Goal: Answer question/provide support: Share knowledge or assist other users

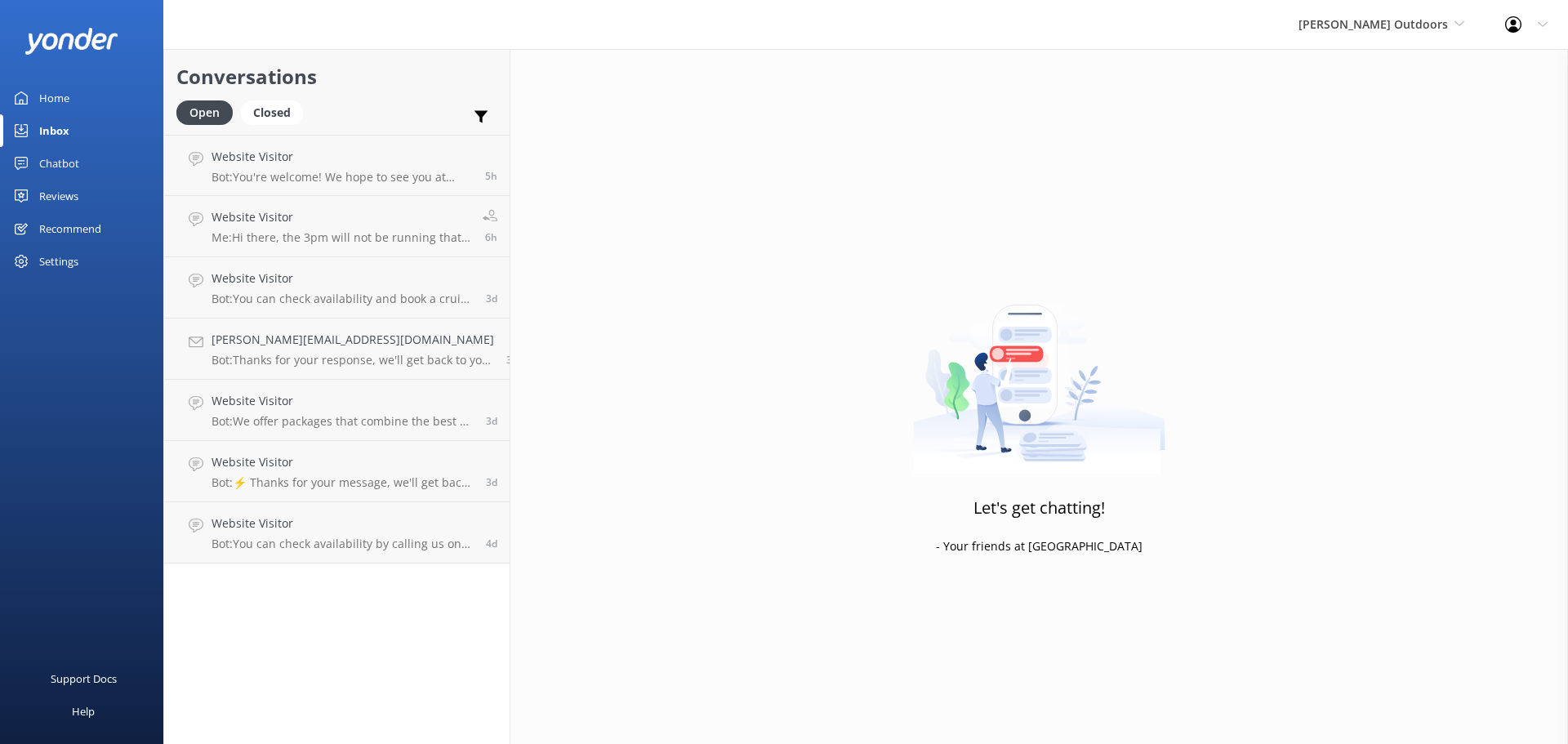
click at [49, 128] on div "Inbox" at bounding box center [55, 130] width 31 height 32
click at [52, 158] on div "Chatbot" at bounding box center [59, 164] width 40 height 32
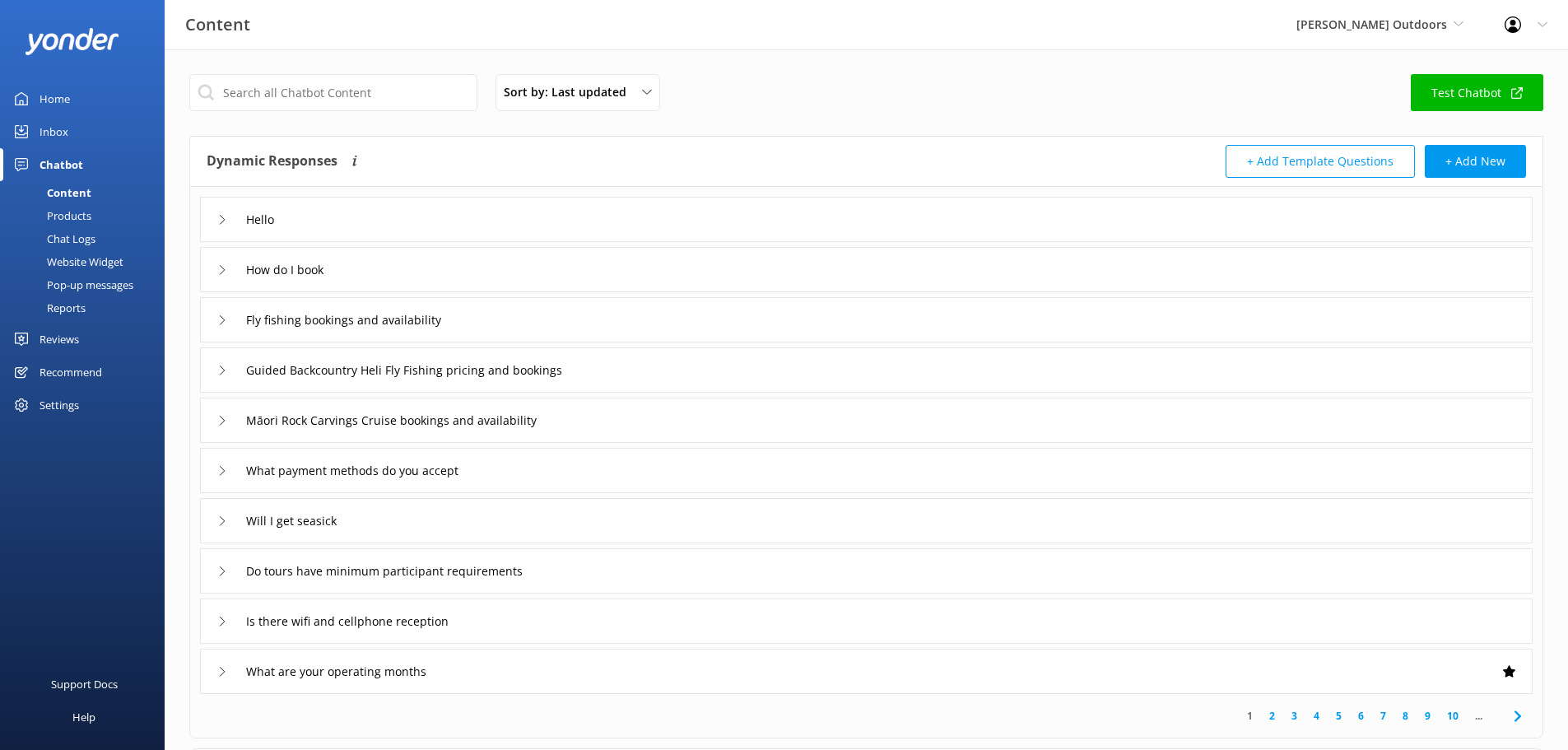
click at [52, 125] on div "Inbox" at bounding box center [54, 131] width 29 height 33
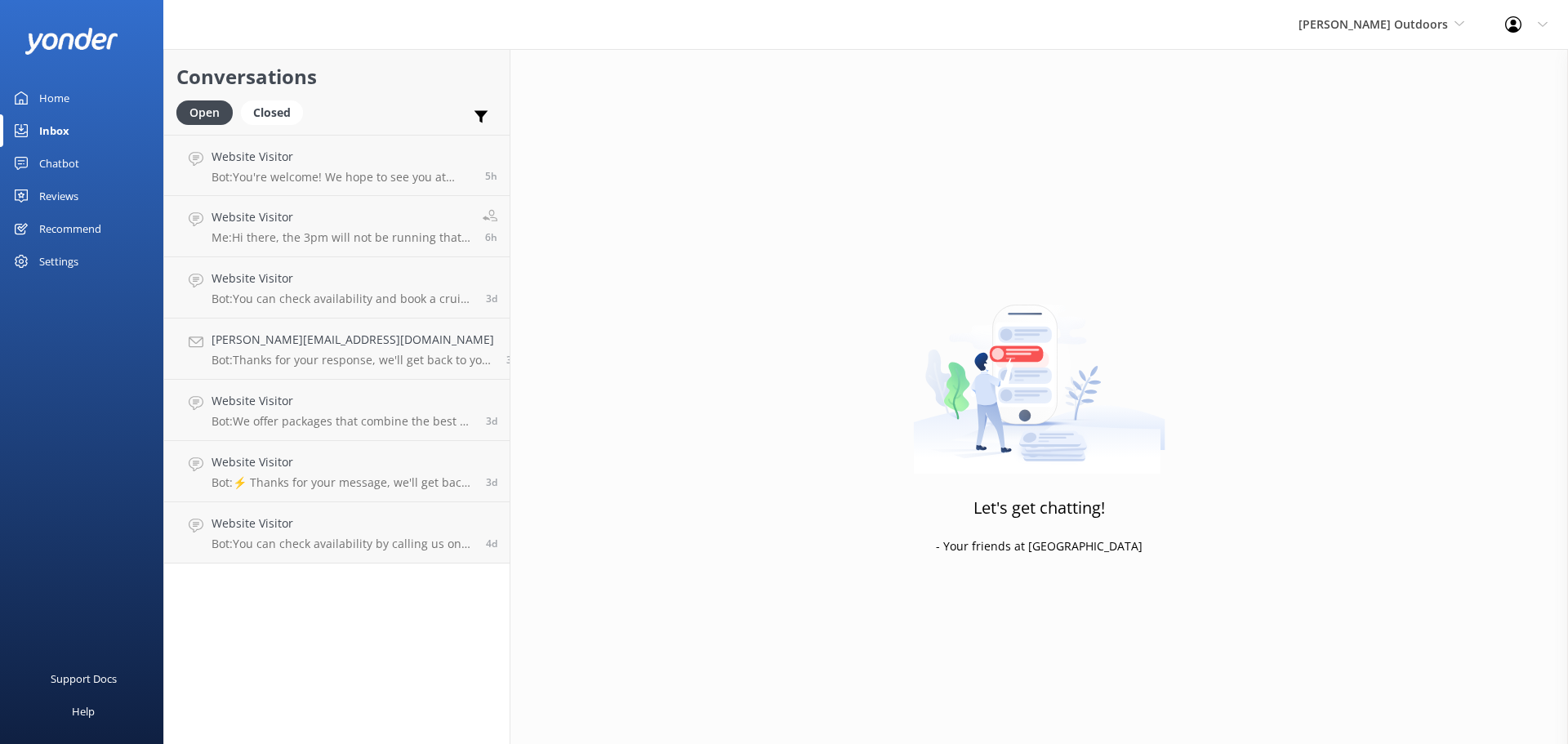
click at [58, 126] on div "Inbox" at bounding box center [55, 130] width 31 height 32
click at [55, 165] on div "Chatbot" at bounding box center [59, 164] width 40 height 32
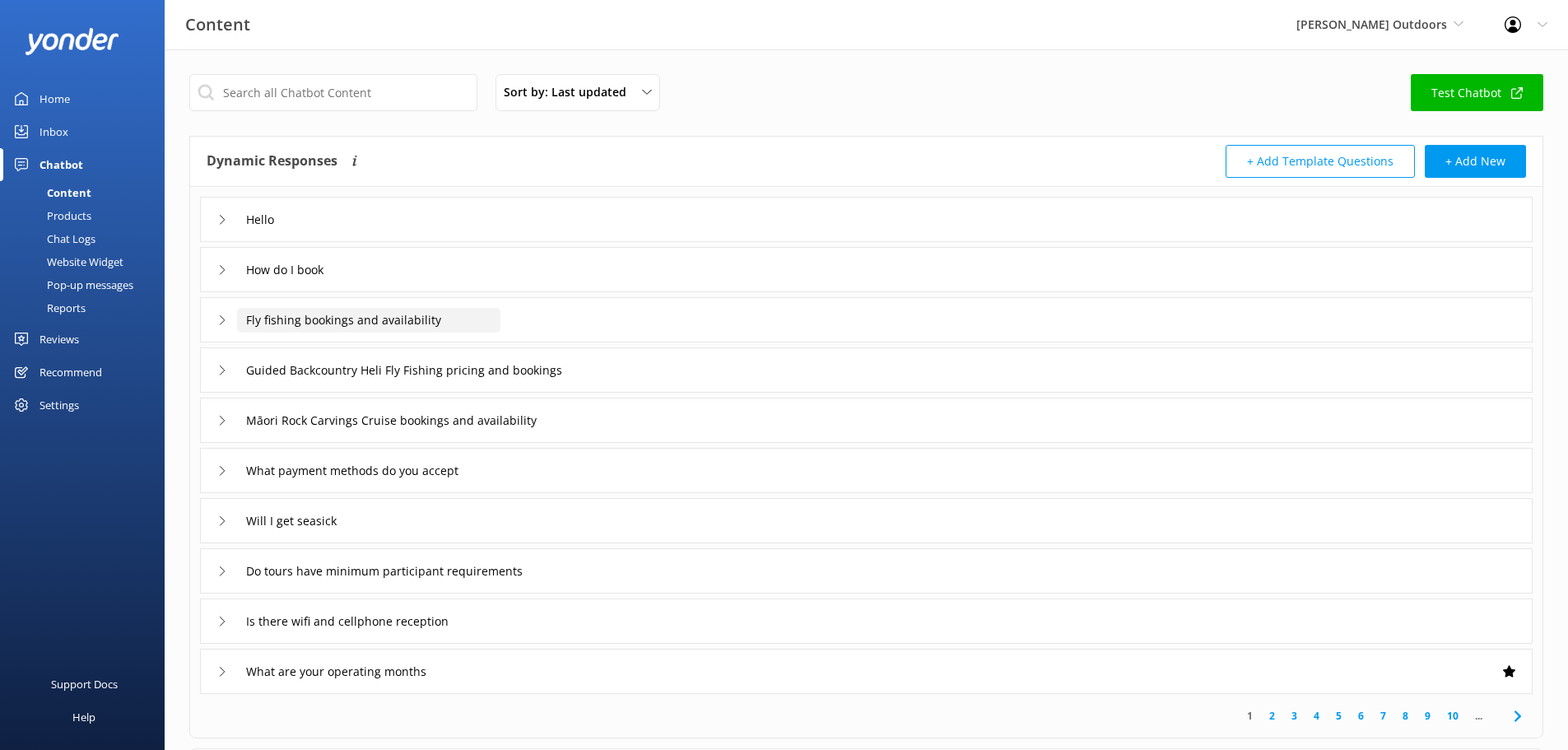
click at [379, 320] on input "Fly fishing bookings and availability" at bounding box center [369, 320] width 264 height 24
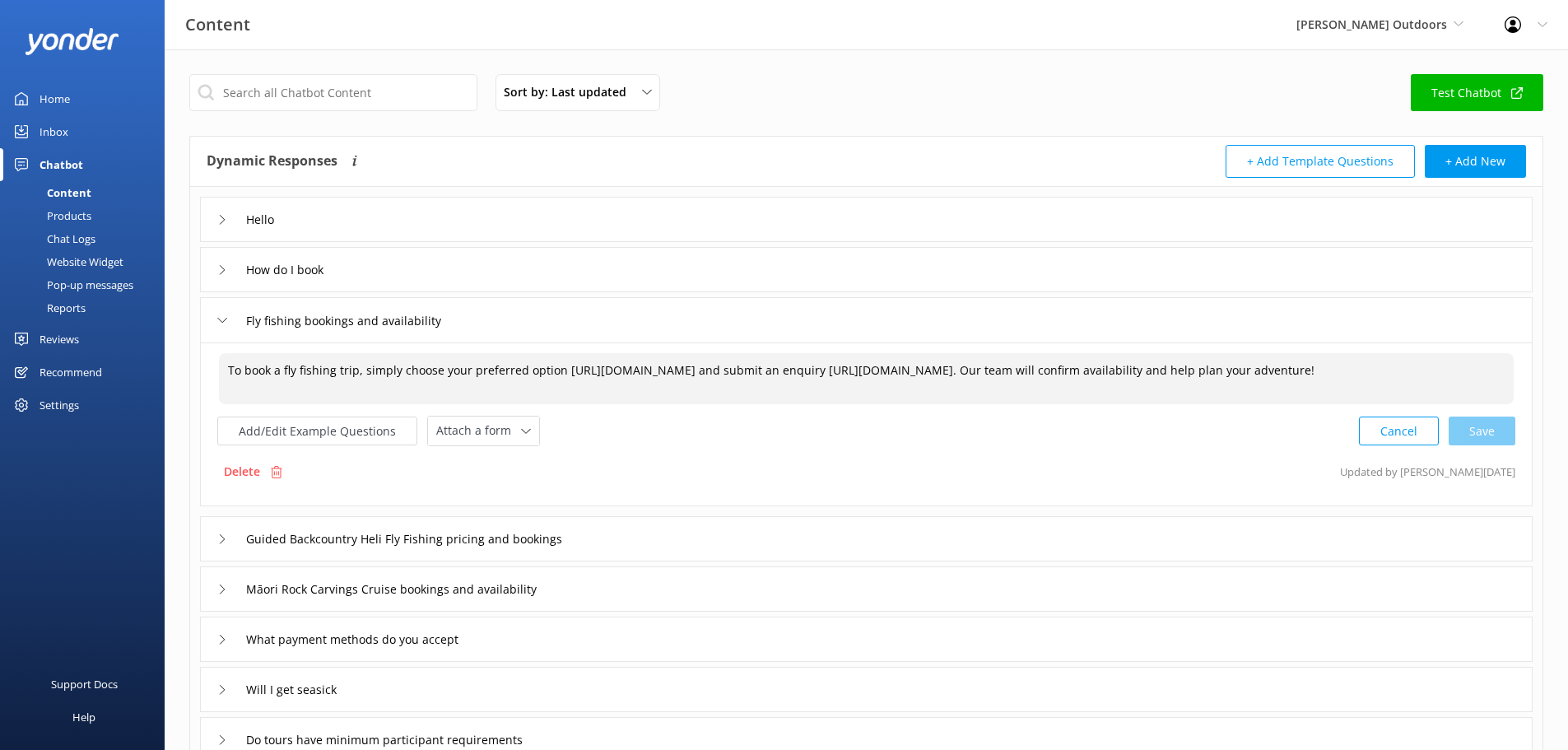
drag, startPoint x: 842, startPoint y: 370, endPoint x: 564, endPoint y: 371, distance: 278.0
click at [564, 371] on textarea "To book a fly fishing trip, simply choose your preferred option [URL][DOMAIN_NA…" at bounding box center [867, 379] width 1295 height 51
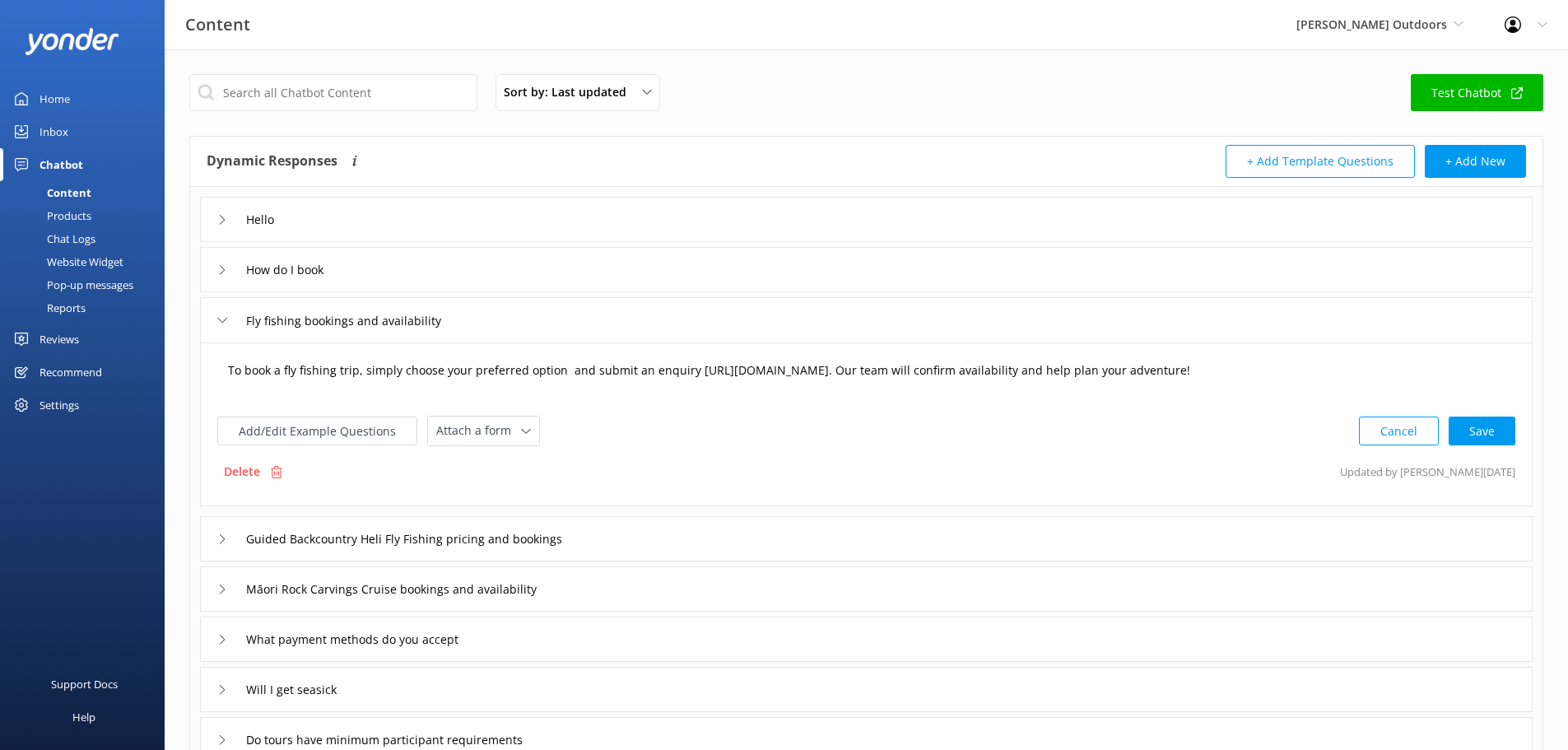
click at [559, 368] on textarea "To book a fly fishing trip, simply choose your preferred option and submit an e…" at bounding box center [867, 379] width 1295 height 51
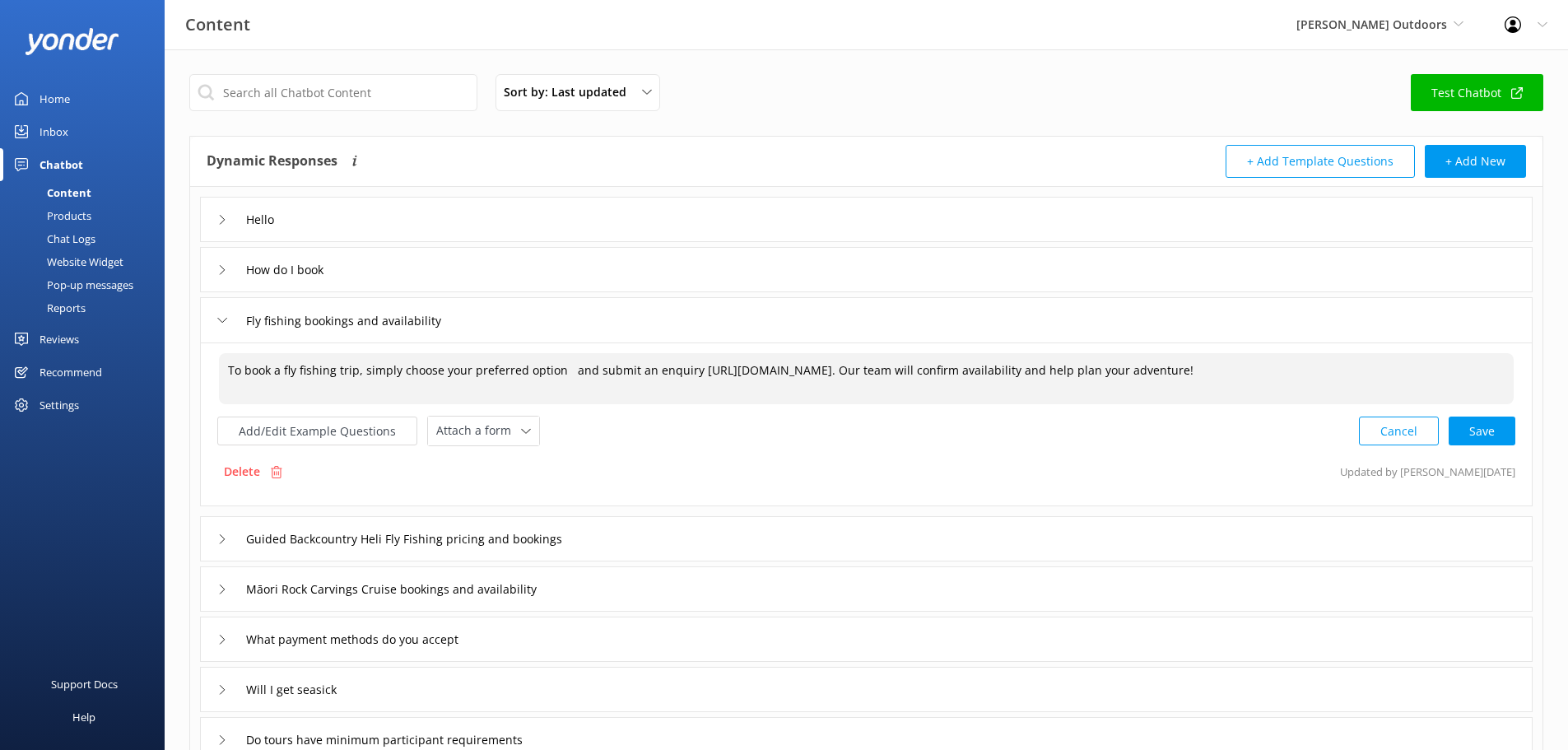
paste textarea "[URL][DOMAIN_NAME]"
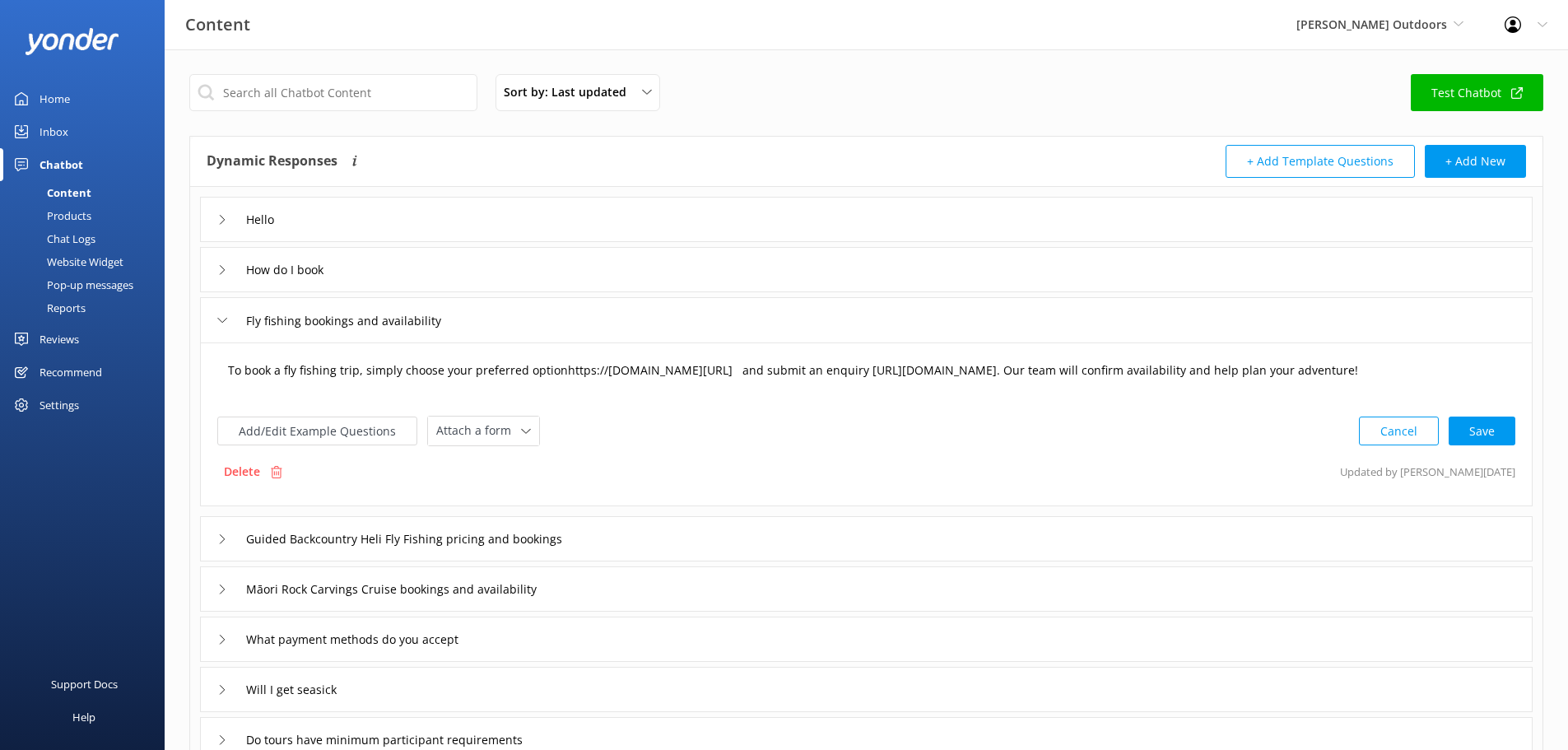
click at [1025, 369] on textarea "To book a fly fishing trip, simply choose your preferred optionhttps://[DOMAIN_…" at bounding box center [867, 379] width 1295 height 51
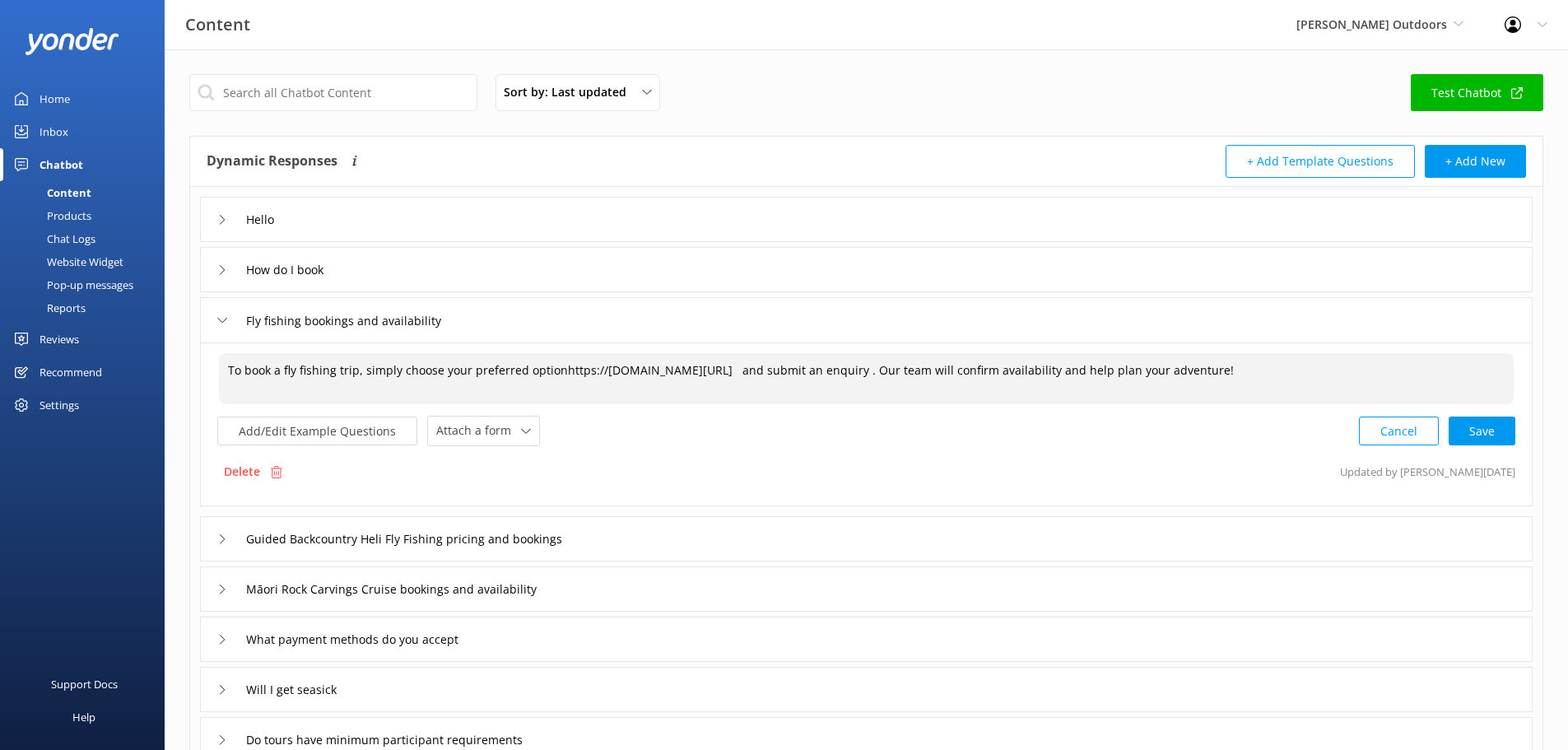
paste textarea "[URL][DOMAIN_NAME]"
click at [859, 368] on textarea "To book a fly fishing trip, simply choose your preferred optionhttps://[DOMAIN_…" at bounding box center [867, 379] width 1295 height 51
click at [558, 368] on textarea "To book a fly fishing trip, simply choose your preferred optionhttps://[DOMAIN_…" at bounding box center [867, 379] width 1295 height 51
click at [1476, 428] on div "Cancel Loading.." at bounding box center [1438, 429] width 156 height 31
click at [1477, 426] on div "Cancel Save" at bounding box center [1438, 429] width 157 height 31
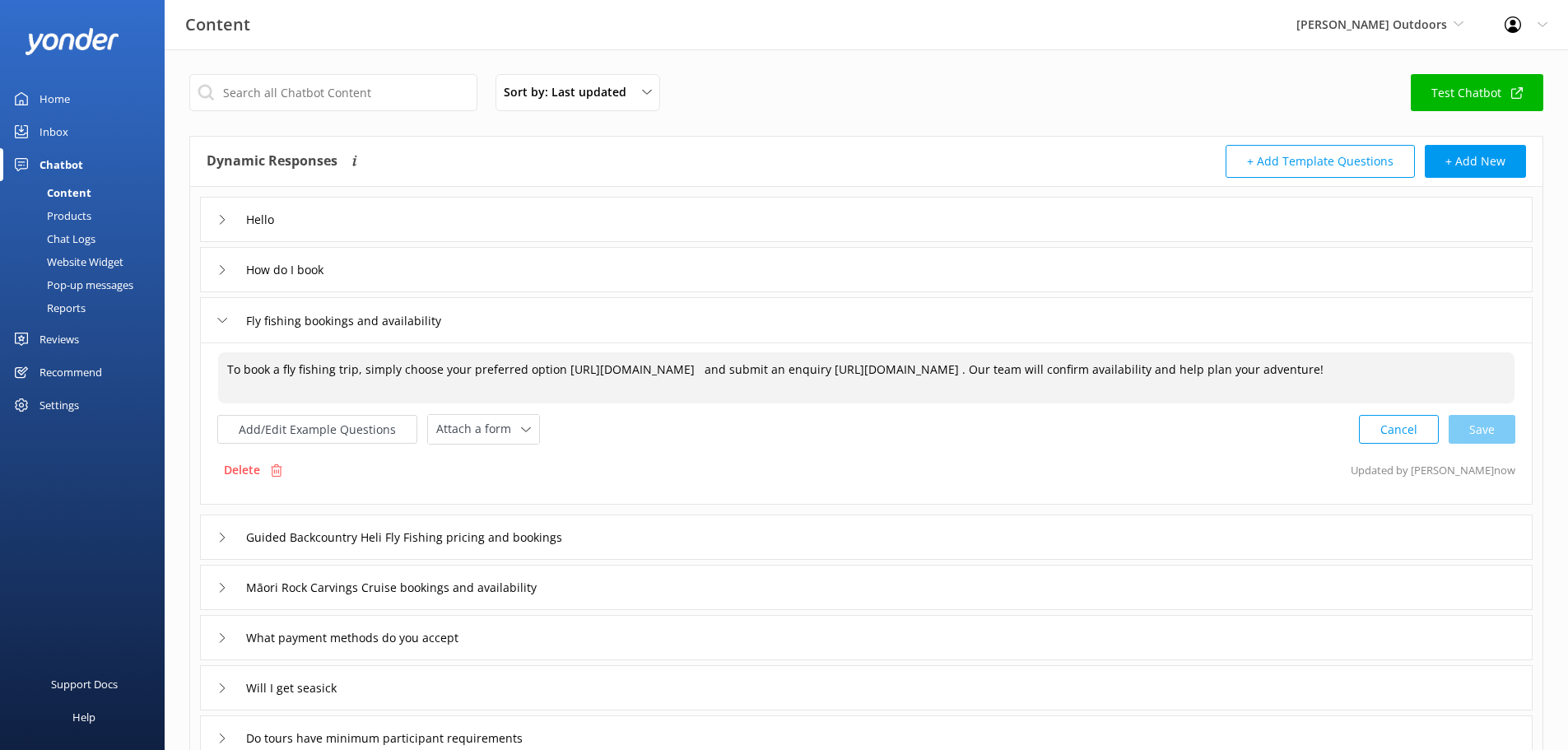
type textarea "To book a fly fishing trip, simply choose your preferred option [URL][DOMAIN_NA…"
click at [1240, 313] on div "Fly fishing bookings and availability" at bounding box center [866, 320] width 1332 height 45
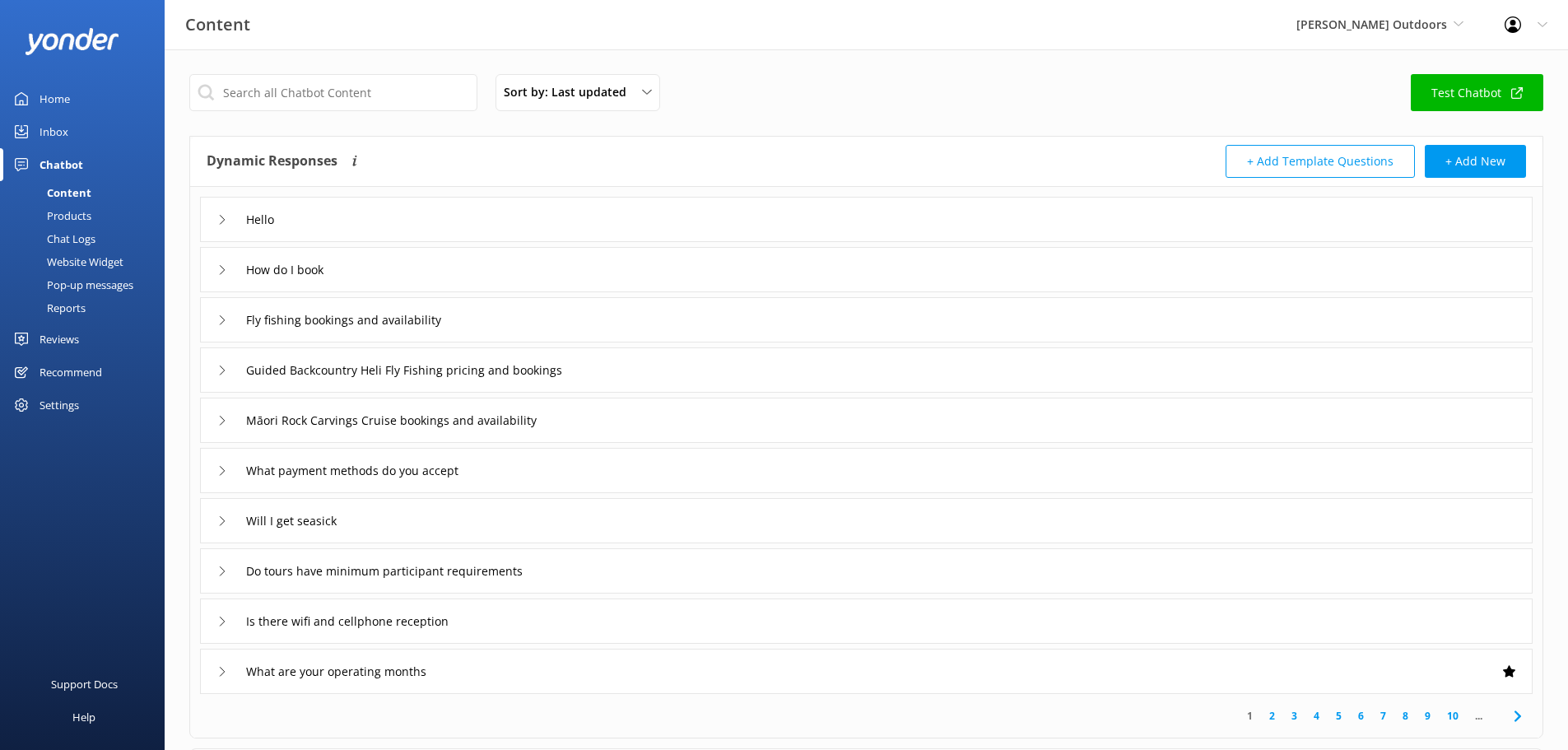
click at [1236, 375] on div "Guided Backcountry Heli Fly Fishing pricing and bookings" at bounding box center [866, 370] width 1332 height 45
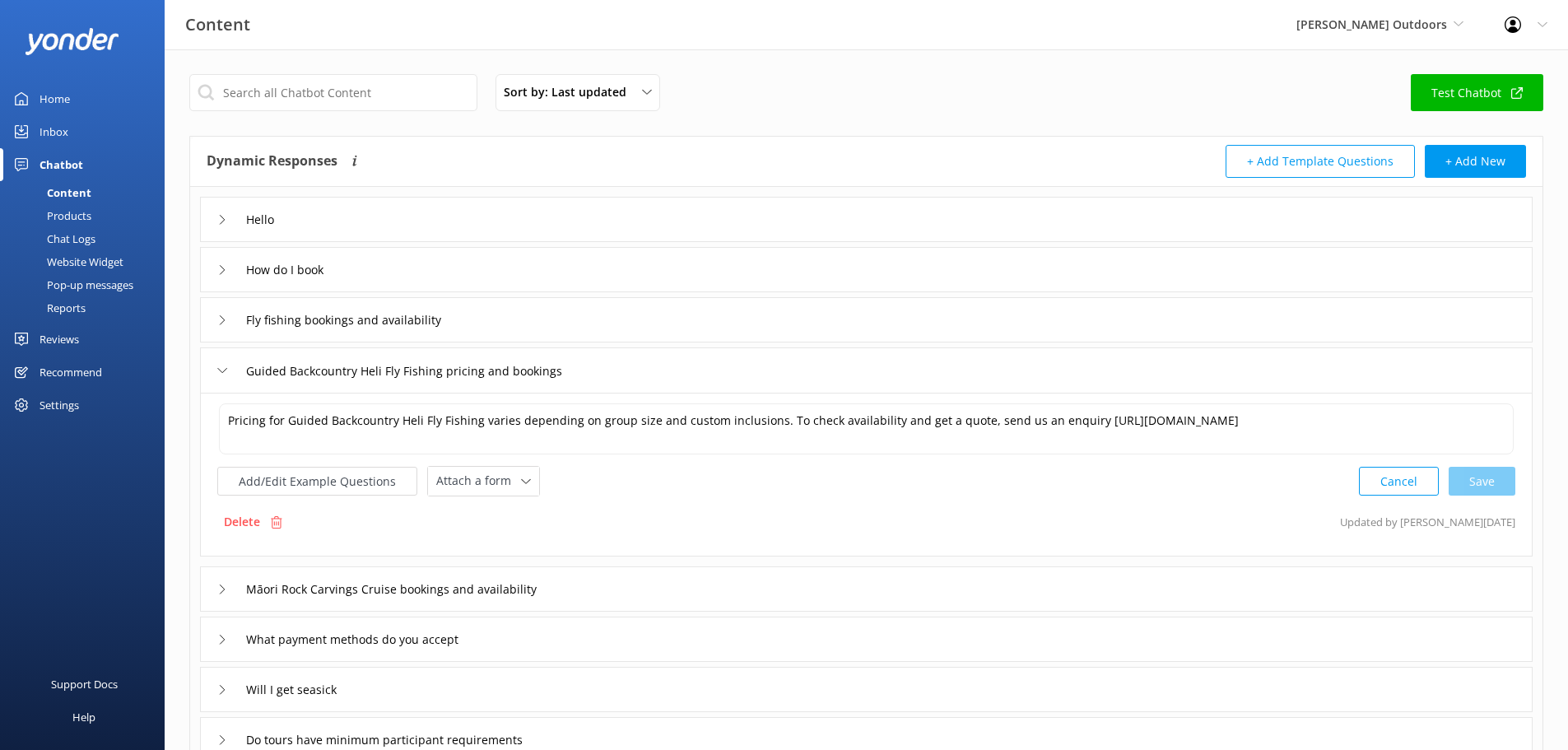
click at [828, 321] on div "Fly fishing bookings and availability" at bounding box center [866, 320] width 1332 height 45
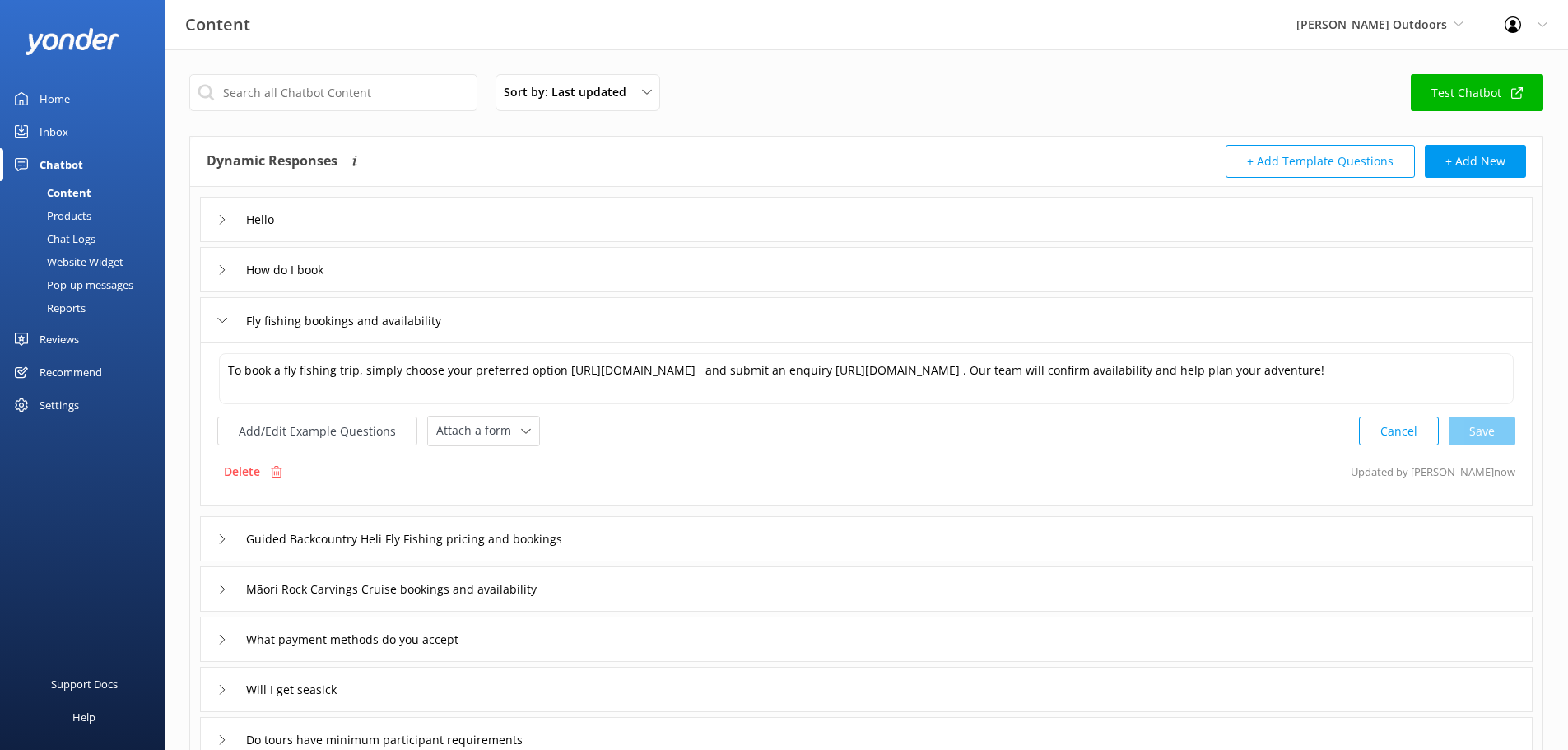
click at [1473, 86] on link "Test Chatbot" at bounding box center [1477, 92] width 132 height 37
click at [560, 539] on input "Guided Backcountry Heli Fly Fishing pricing and bookings" at bounding box center [431, 539] width 389 height 24
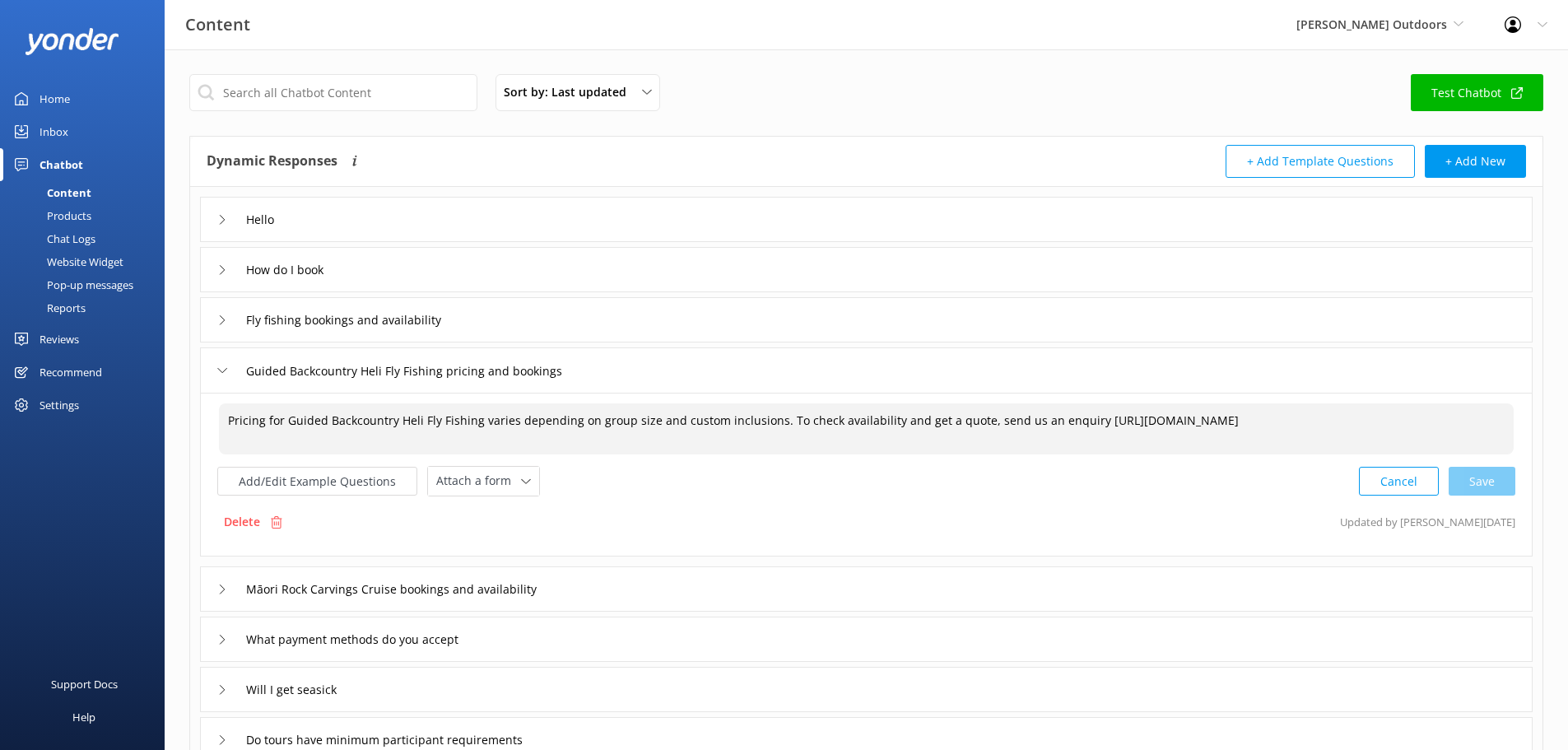
drag, startPoint x: 1251, startPoint y: 418, endPoint x: 1082, endPoint y: 429, distance: 169.4
click at [1082, 429] on textarea "Pricing for Guided Backcountry Heli Fly Fishing varies depending on group size …" at bounding box center [867, 428] width 1295 height 51
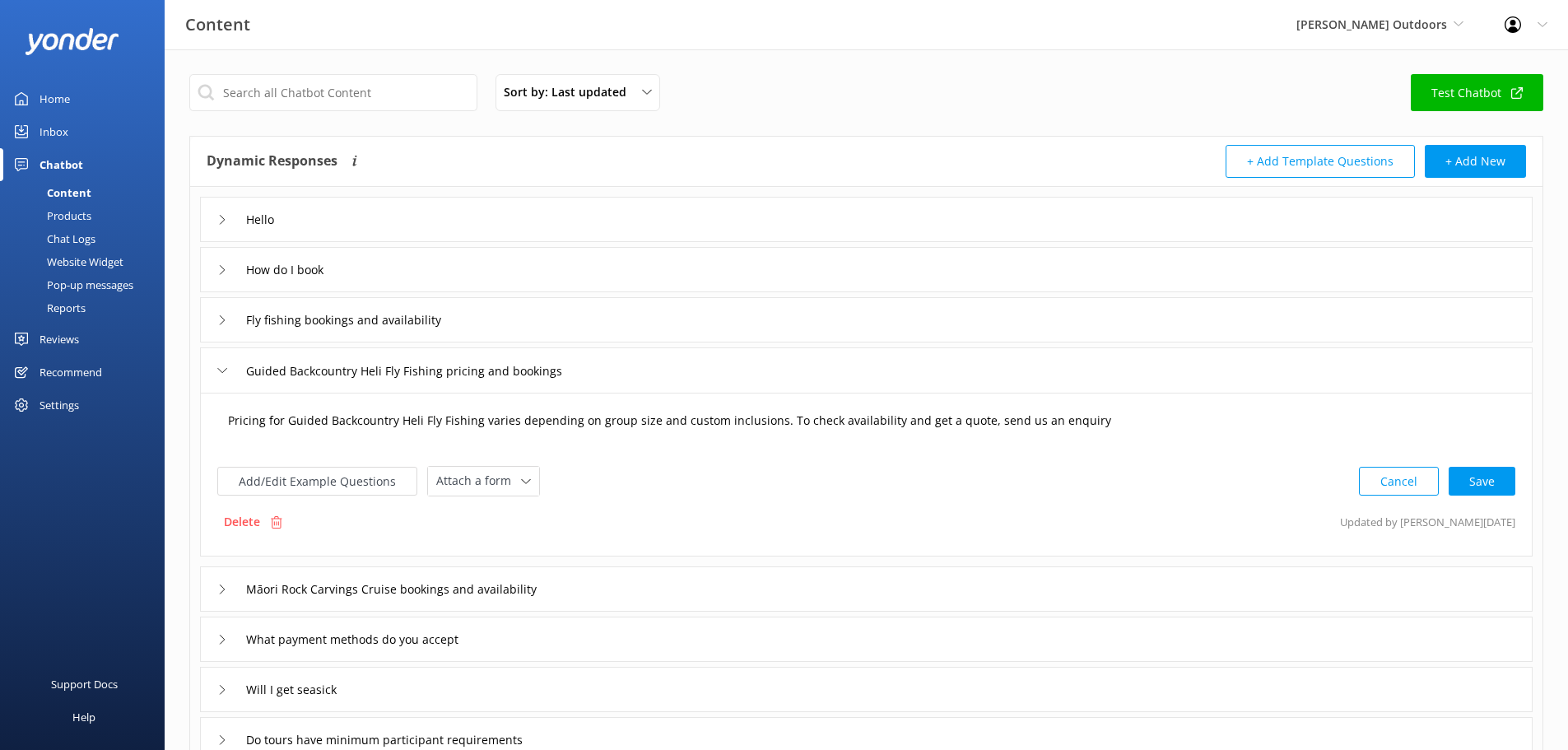
click at [1129, 418] on textarea "Pricing for Guided Backcountry Heli Fly Fishing varies depending on group size …" at bounding box center [867, 428] width 1295 height 51
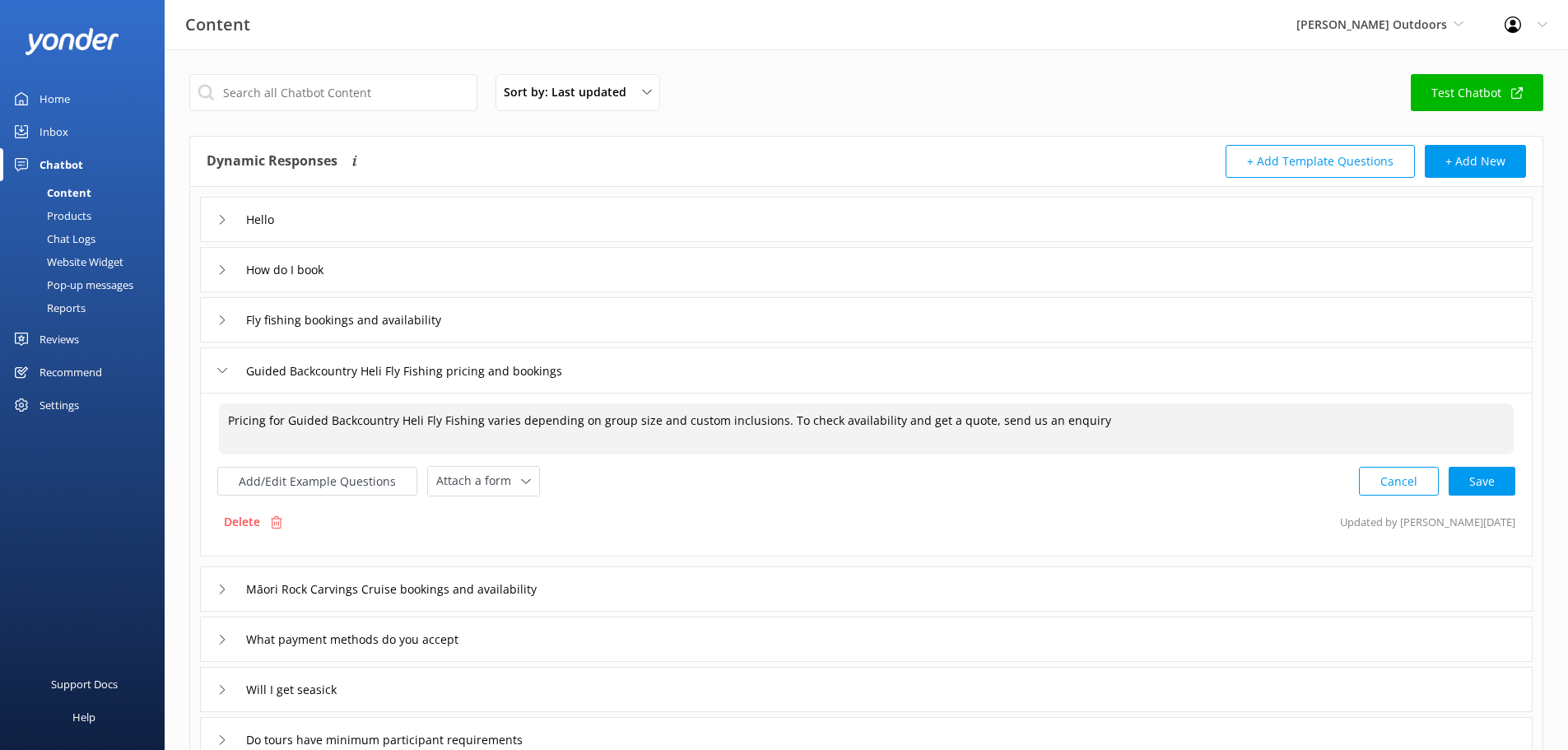
paste textarea "[URL][DOMAIN_NAME]"
click at [1478, 477] on div "Cancel Loading.." at bounding box center [1438, 480] width 156 height 31
type textarea "Pricing for Guided Backcountry Heli Fly Fishing varies depending on group size …"
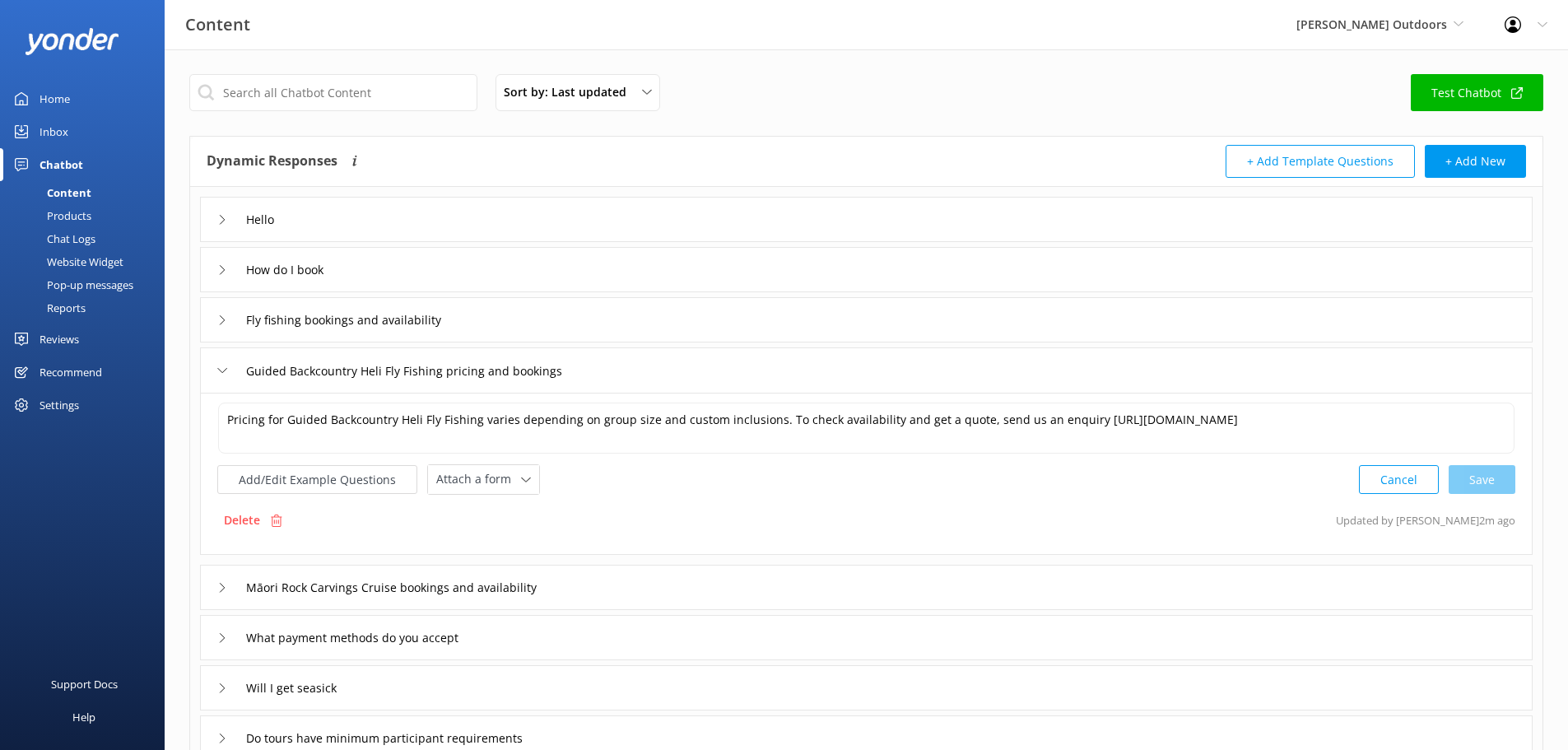
click at [92, 257] on div "Website Widget" at bounding box center [66, 261] width 113 height 23
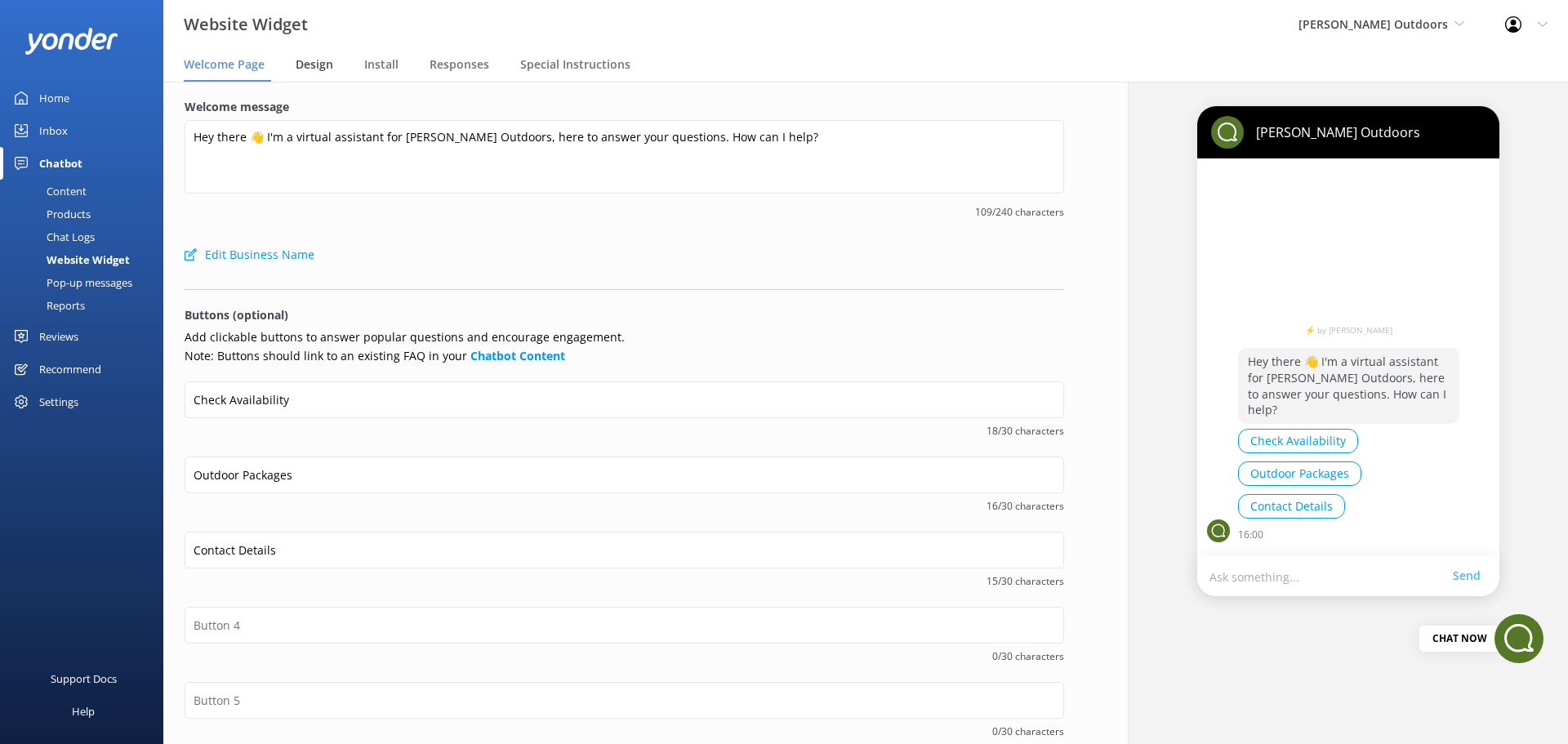
click at [313, 60] on span "Design" at bounding box center [314, 65] width 38 height 16
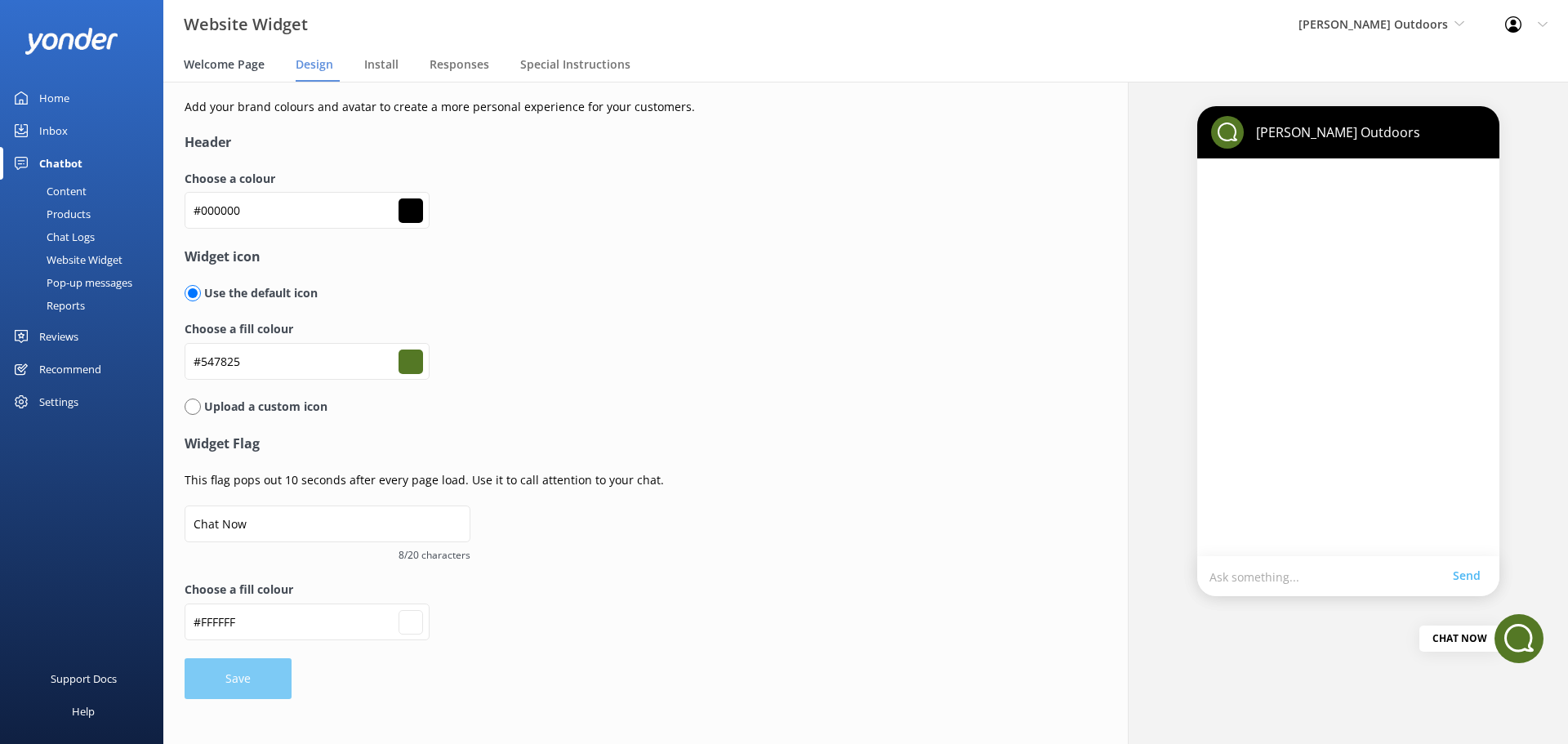
click at [244, 65] on span "Welcome Page" at bounding box center [224, 65] width 81 height 16
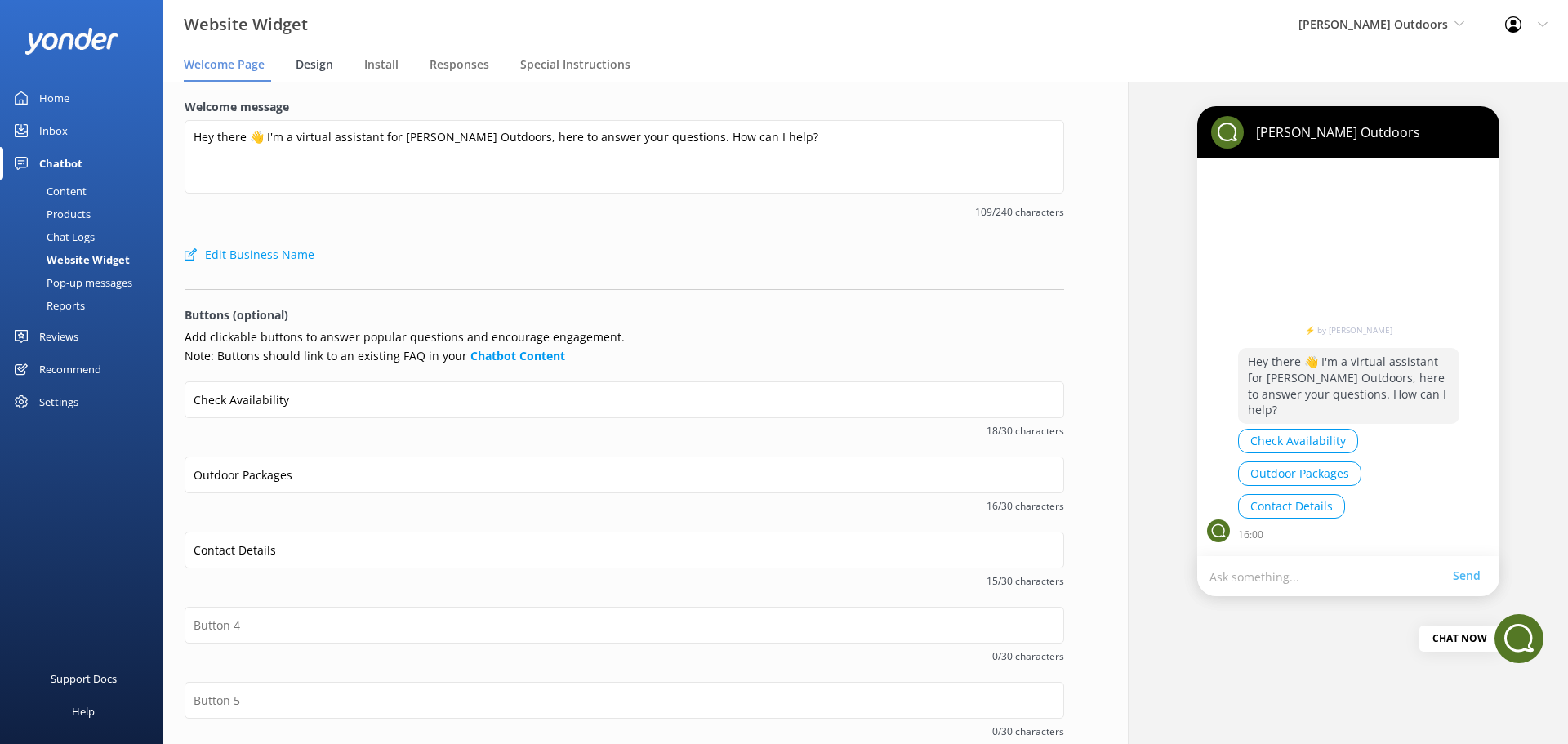
click at [308, 67] on span "Design" at bounding box center [314, 65] width 38 height 16
